Goal: Task Accomplishment & Management: Use online tool/utility

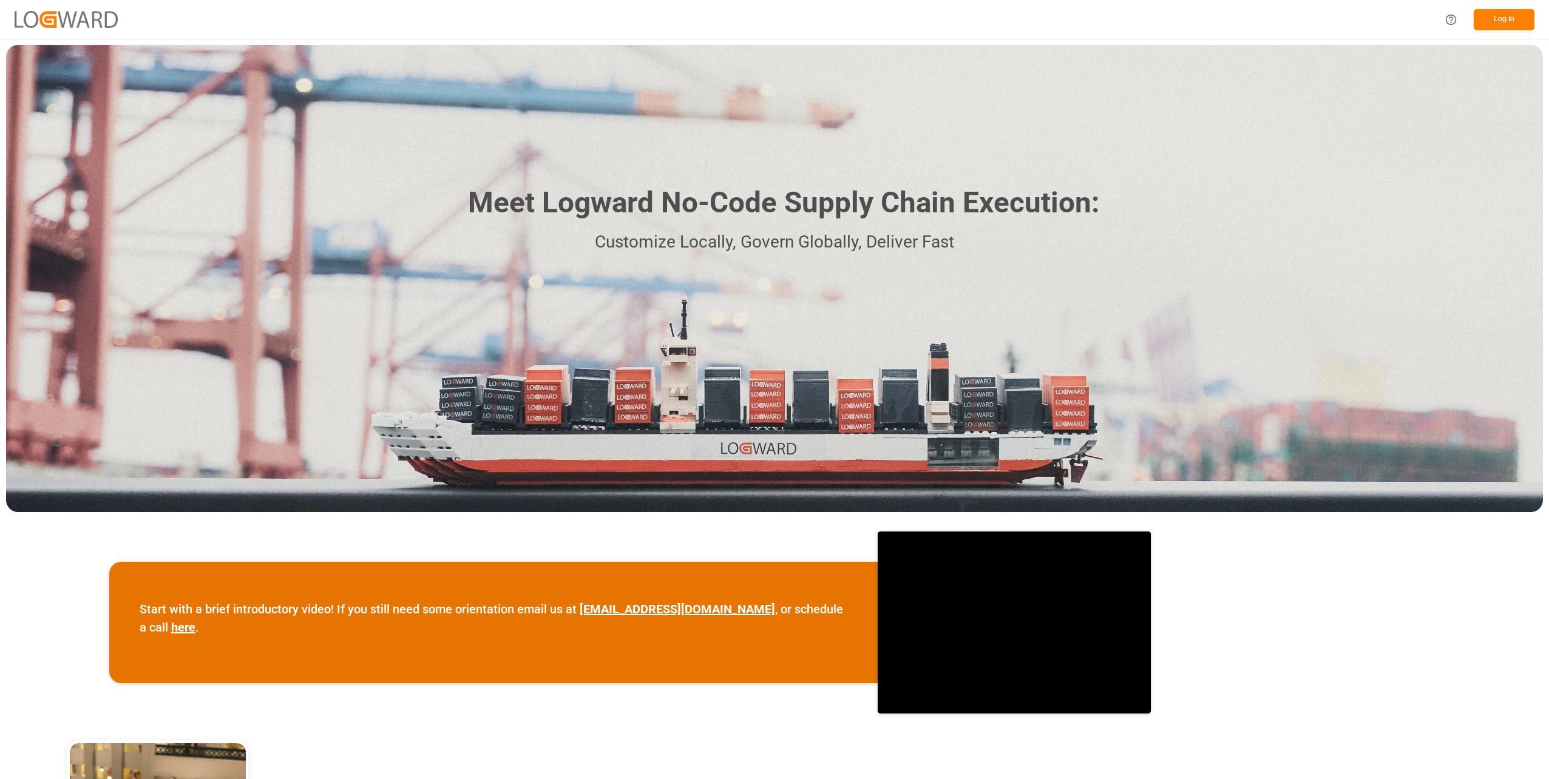
drag, startPoint x: 1497, startPoint y: 9, endPoint x: 1497, endPoint y: 18, distance: 8.5
click at [1497, 18] on button "Log In" at bounding box center [1504, 19] width 61 height 21
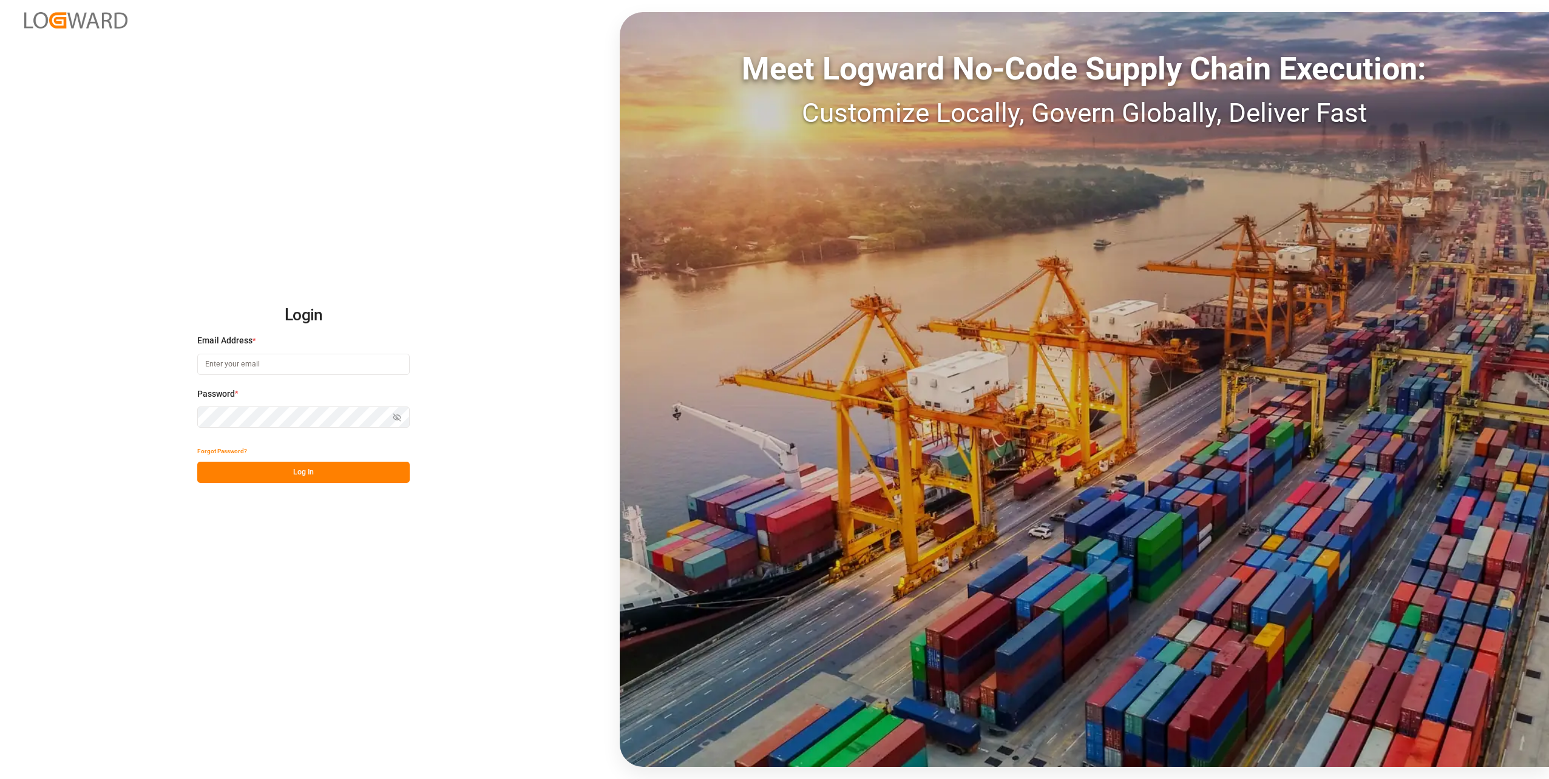
type input "[DOMAIN_NAME][EMAIL_ADDRESS][DOMAIN_NAME]"
click at [300, 487] on div "Login Email Address * [DOMAIN_NAME][EMAIL_ADDRESS][DOMAIN_NAME] Password * Show…" at bounding box center [774, 389] width 1549 height 779
click at [303, 479] on button "Log In" at bounding box center [303, 472] width 212 height 21
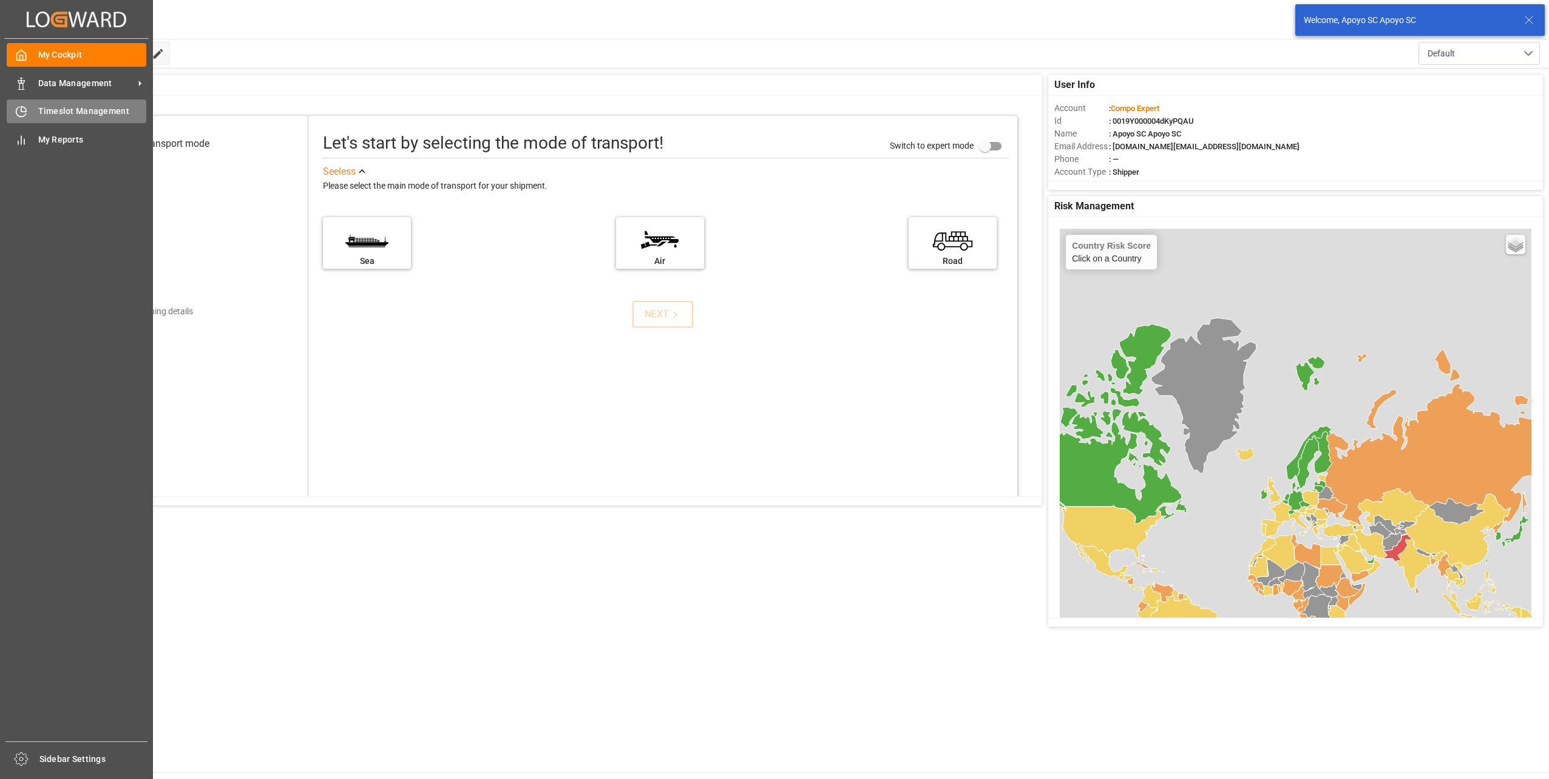
click at [34, 113] on div "Timeslot Management Timeslot Management" at bounding box center [77, 112] width 140 height 24
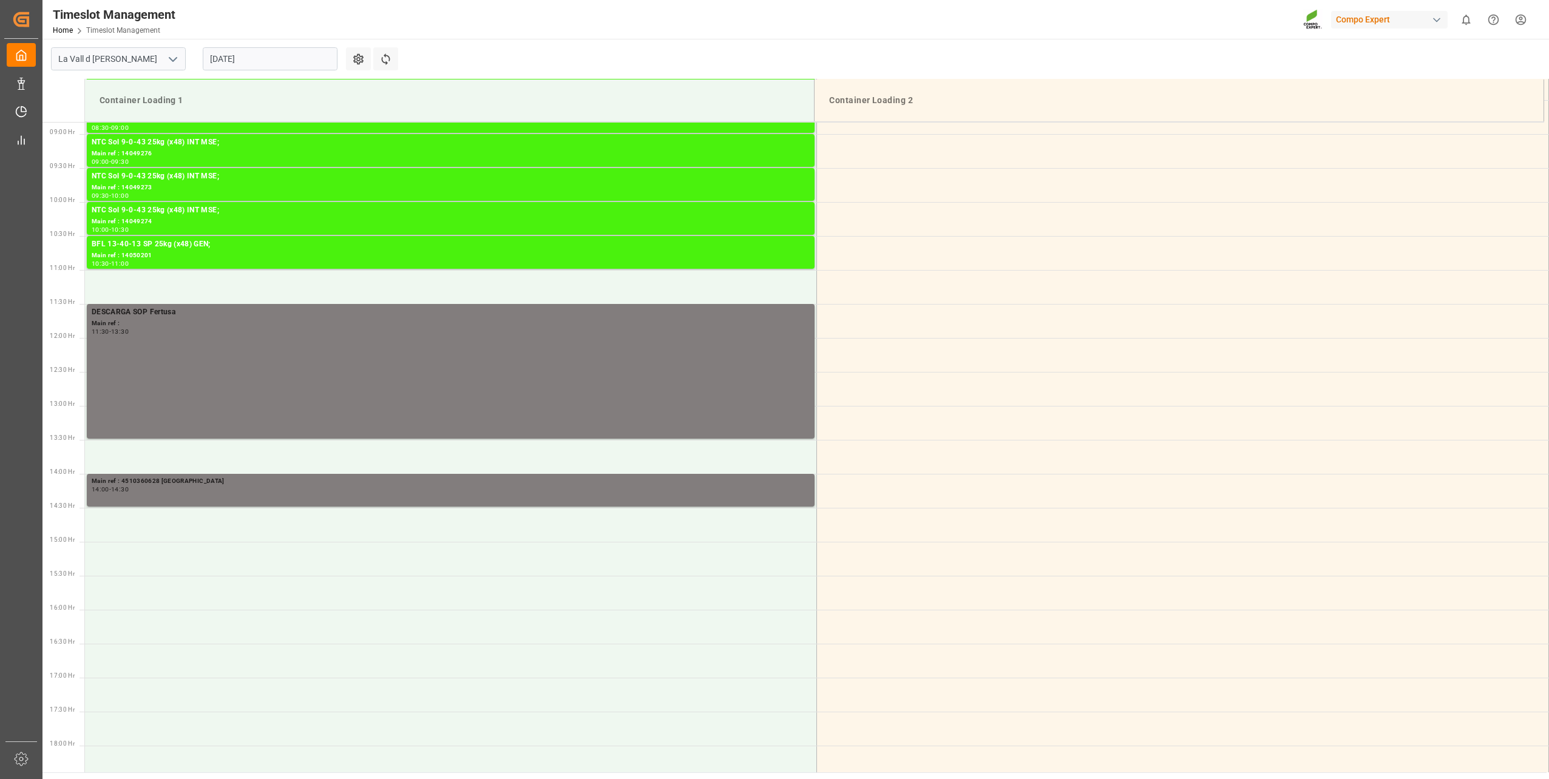
scroll to position [375, 0]
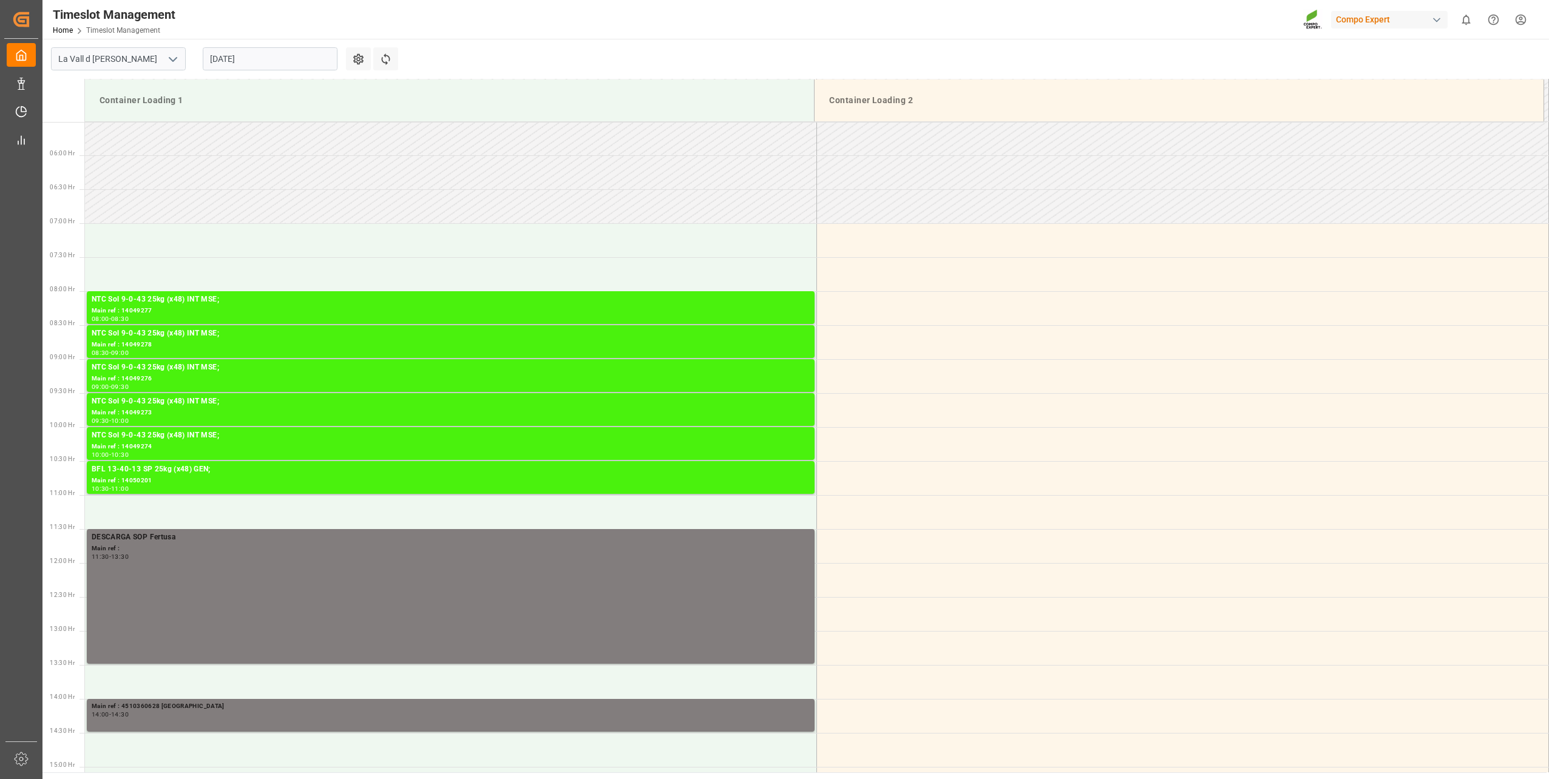
click at [223, 59] on input "[DATE]" at bounding box center [270, 58] width 135 height 23
click at [240, 184] on span "12" at bounding box center [242, 179] width 8 height 8
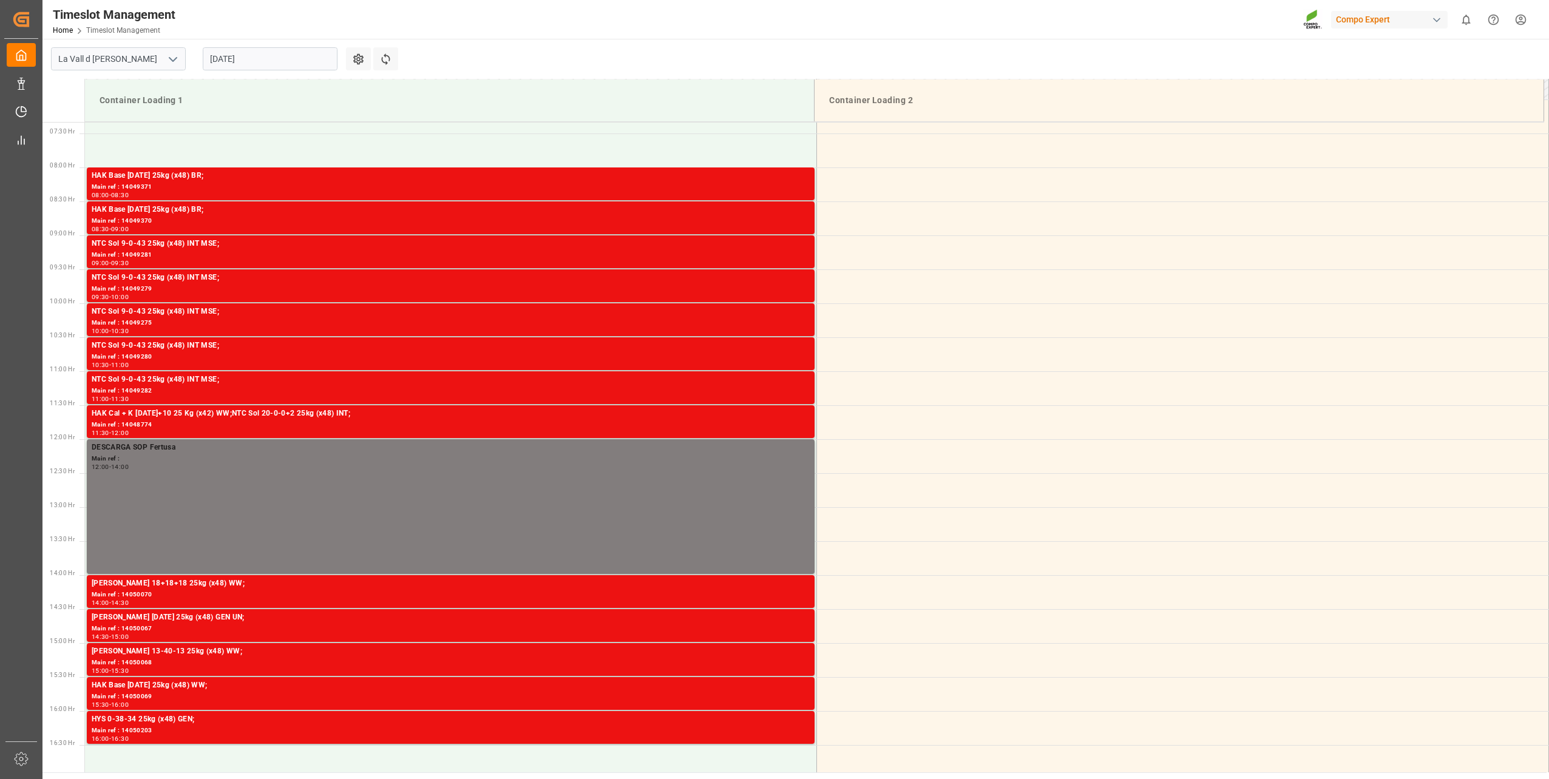
scroll to position [496, 0]
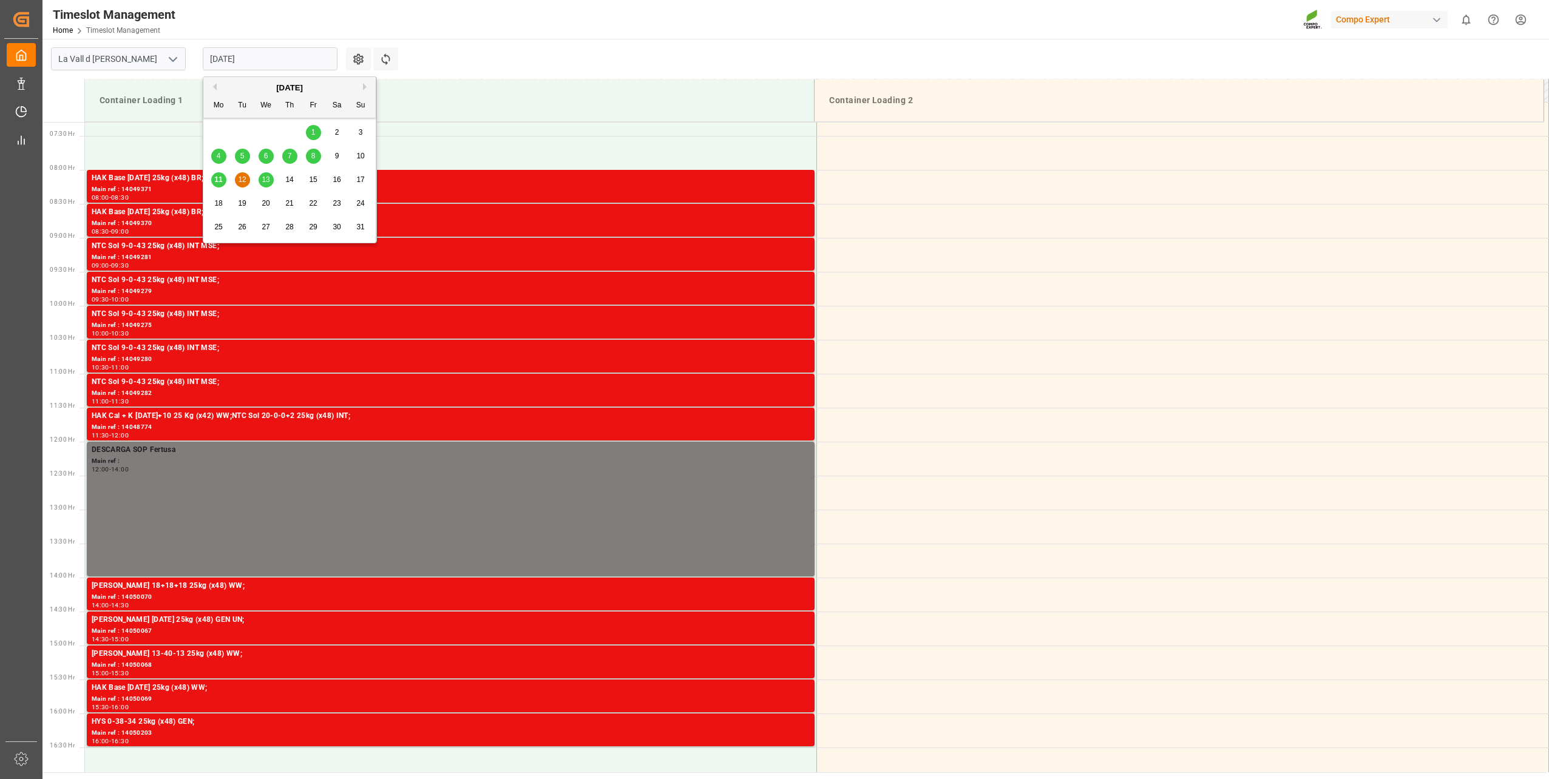
click at [232, 58] on input "[DATE]" at bounding box center [270, 58] width 135 height 23
click at [270, 181] on span "13" at bounding box center [266, 179] width 8 height 8
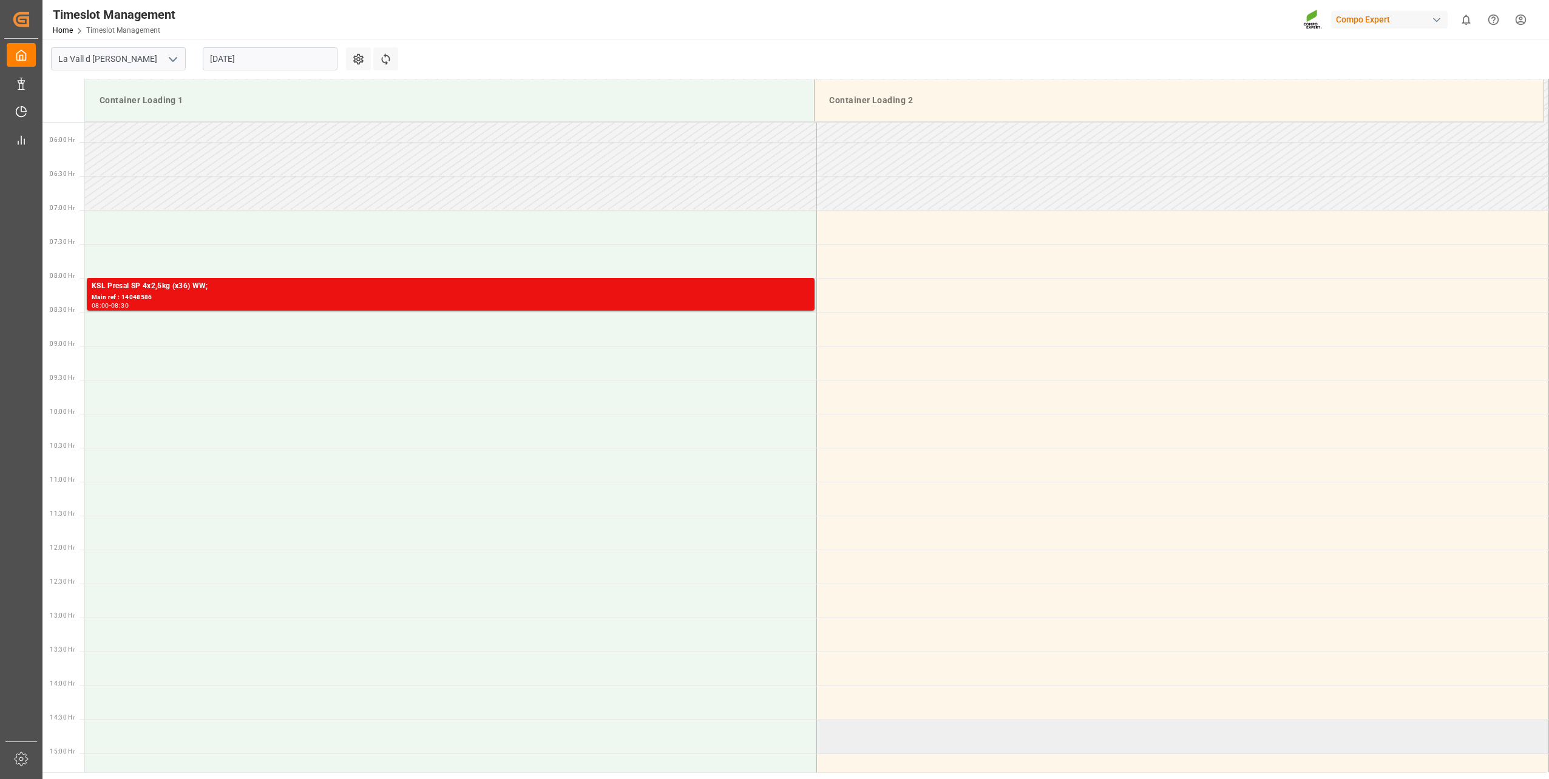
scroll to position [375, 0]
